Goal: Task Accomplishment & Management: Manage account settings

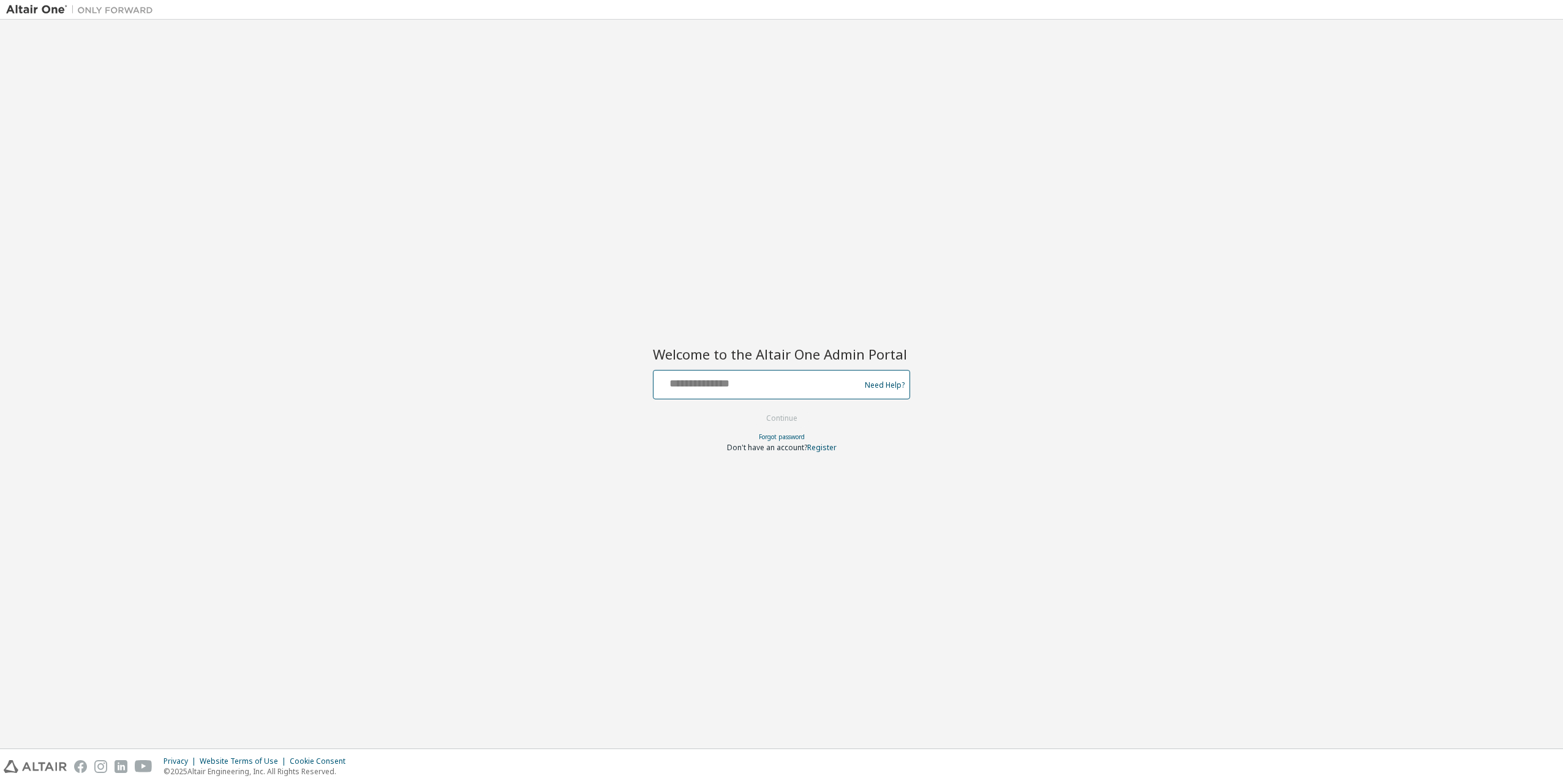
click at [819, 389] on input "text" at bounding box center [758, 382] width 200 height 18
type input "**********"
click at [767, 408] on div at bounding box center [782, 408] width 257 height 1
click at [793, 416] on button "Continue" at bounding box center [782, 418] width 57 height 18
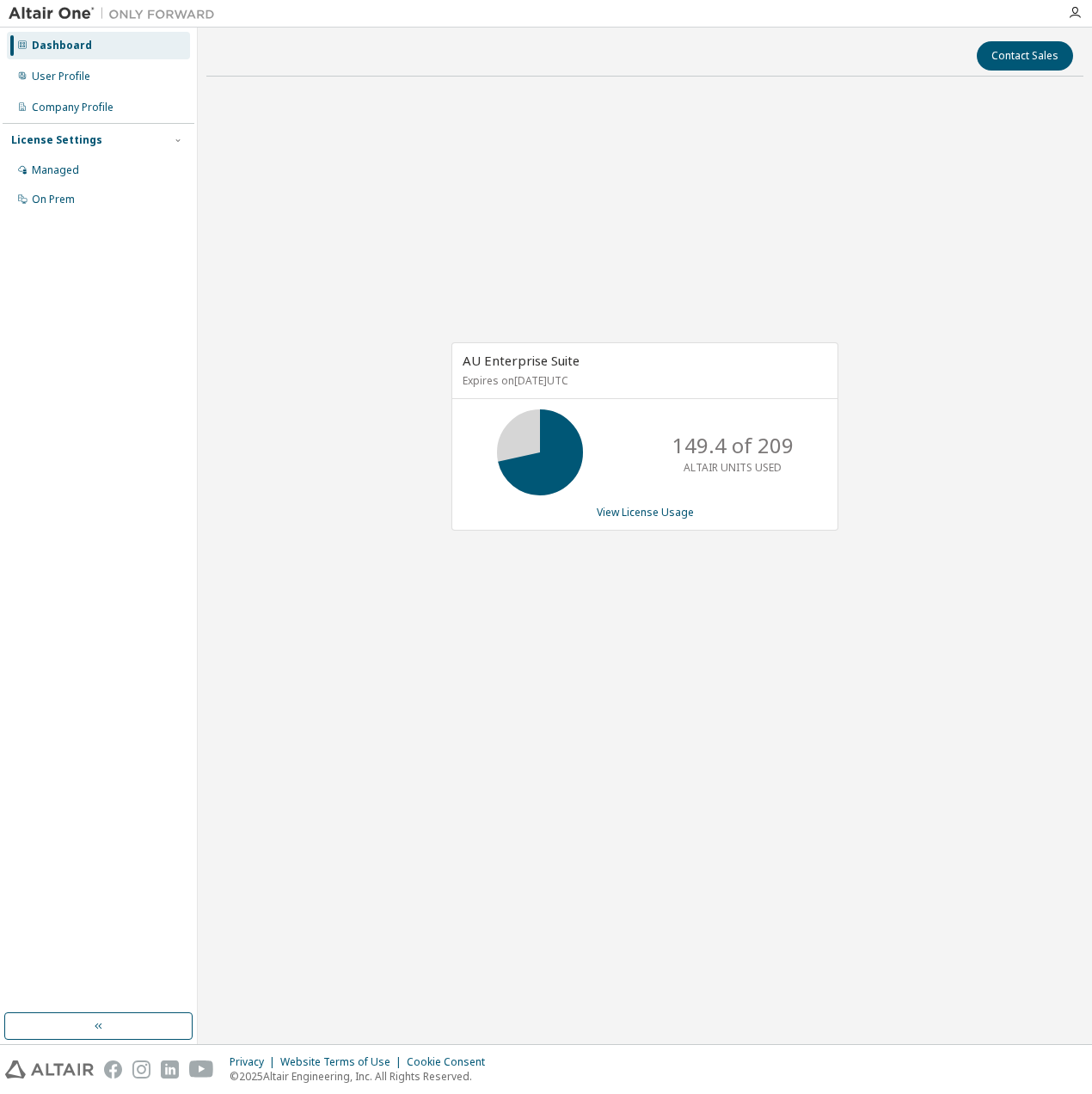
click at [540, 701] on div "AU Enterprise Suite Expires on July 15, 2026 UTC 149.4 of 209 ALTAIR UNITS USED…" at bounding box center [645, 445] width 877 height 711
click at [801, 712] on div "AU Enterprise Suite Expires on July 15, 2026 UTC 149.4 of 209 ALTAIR UNITS USED…" at bounding box center [645, 445] width 877 height 711
click at [424, 269] on div "AU Enterprise Suite Expires on July 15, 2026 UTC 149.4 of 209 ALTAIR UNITS USED…" at bounding box center [645, 445] width 877 height 711
drag, startPoint x: 344, startPoint y: 124, endPoint x: 333, endPoint y: 119, distance: 12.1
click at [340, 122] on div "AU Enterprise Suite Expires on July 15, 2026 UTC 149.4 of 209 ALTAIR UNITS USED…" at bounding box center [645, 445] width 877 height 711
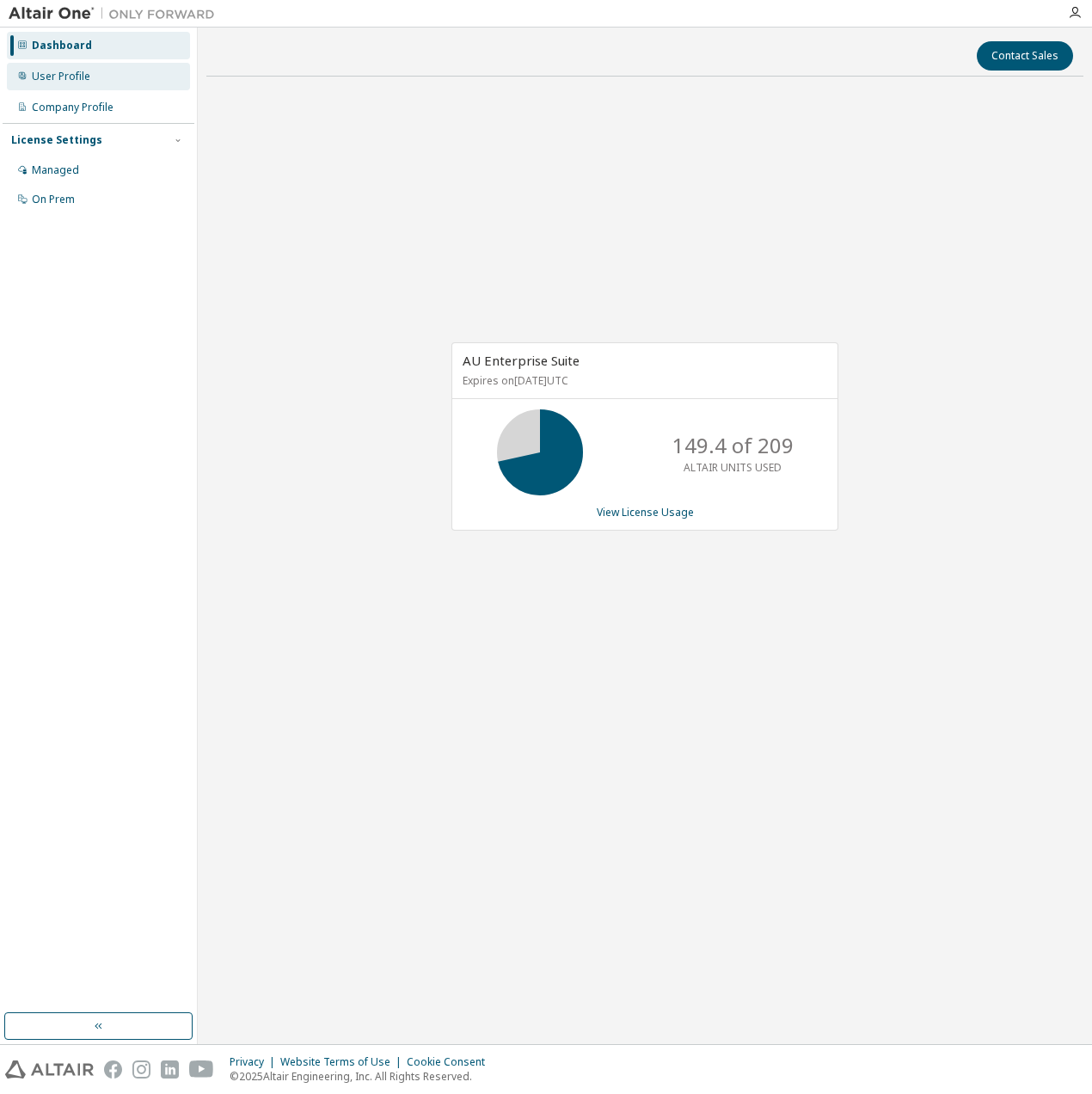
click at [72, 73] on div "User Profile" at bounding box center [60, 76] width 58 height 13
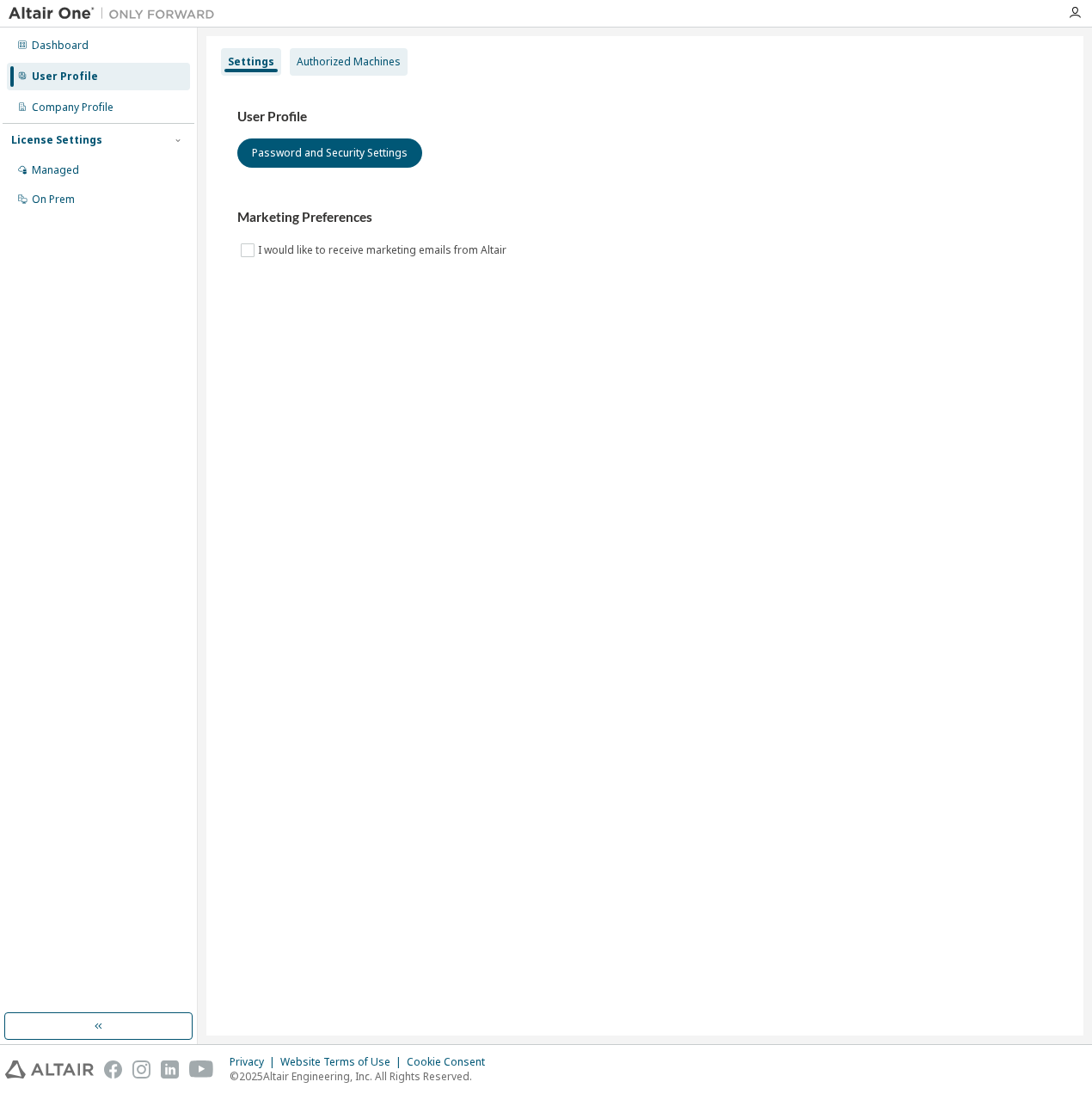
click at [325, 65] on div "Authorized Machines" at bounding box center [348, 62] width 104 height 13
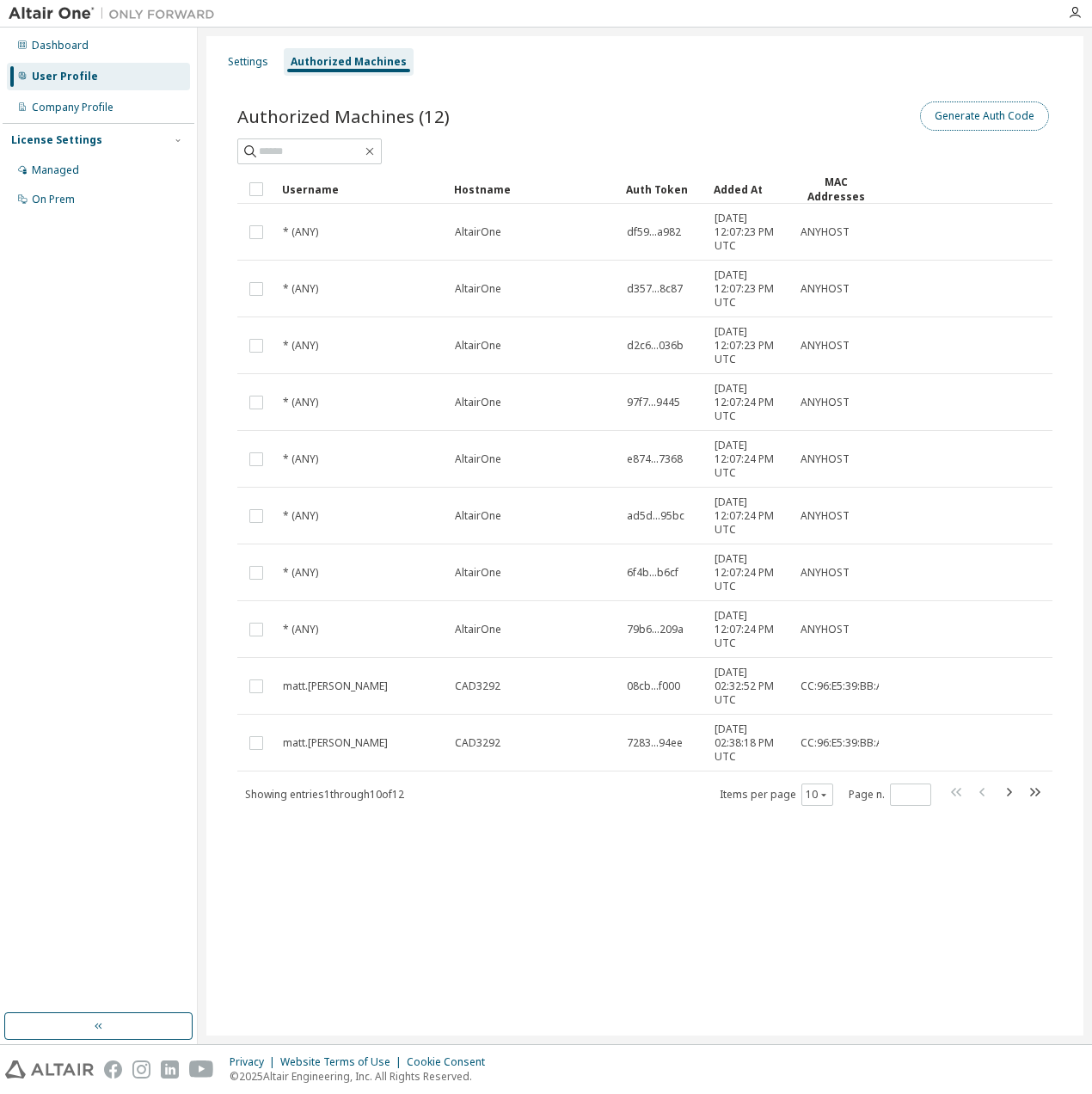
click at [996, 121] on button "Generate Auth Code" at bounding box center [984, 116] width 129 height 30
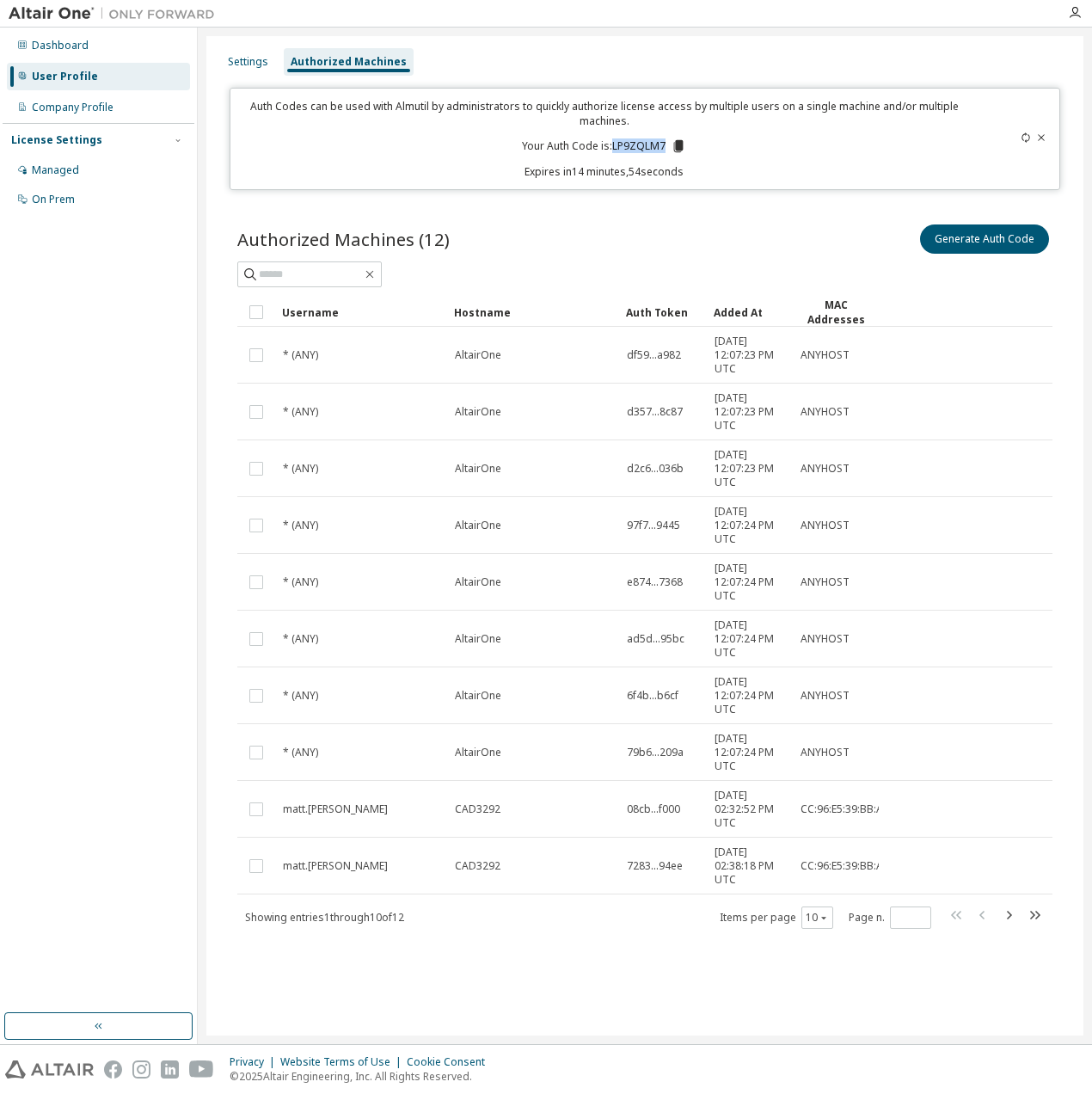
drag, startPoint x: 615, startPoint y: 146, endPoint x: 665, endPoint y: 145, distance: 50.0
click at [665, 145] on p "Your Auth Code is: LP9ZQLM7" at bounding box center [604, 146] width 164 height 15
drag, startPoint x: 665, startPoint y: 145, endPoint x: 654, endPoint y: 143, distance: 11.2
copy p "LP9ZQLM7"
